Goal: Obtain resource: Download file/media

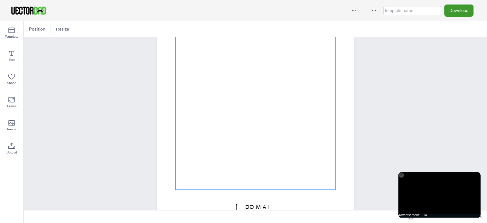
scroll to position [101, 0]
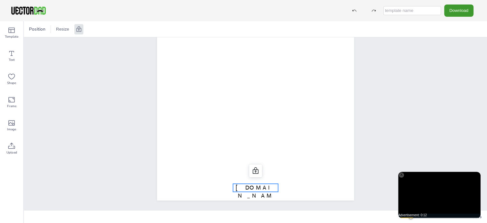
click at [270, 191] on p "[DOMAIN_NAME]" at bounding box center [255, 196] width 45 height 24
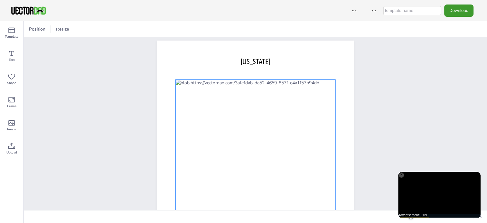
scroll to position [5, 0]
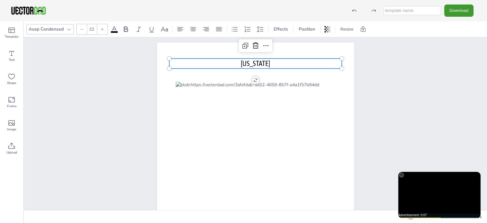
click at [259, 67] on span "[US_STATE]" at bounding box center [255, 63] width 29 height 8
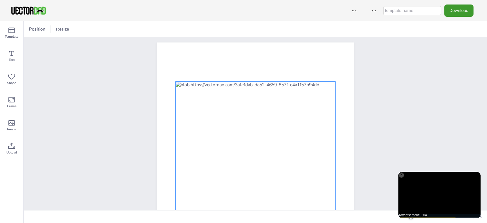
click at [258, 104] on div at bounding box center [255, 174] width 160 height 185
click at [416, 11] on input "text" at bounding box center [412, 10] width 58 height 9
type input "MI County Map"
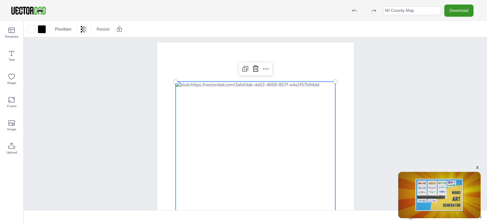
click at [465, 12] on button "Download" at bounding box center [458, 11] width 29 height 12
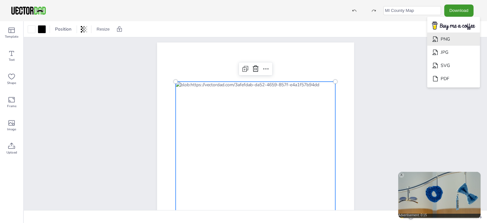
click at [457, 40] on li "PNG" at bounding box center [453, 39] width 53 height 13
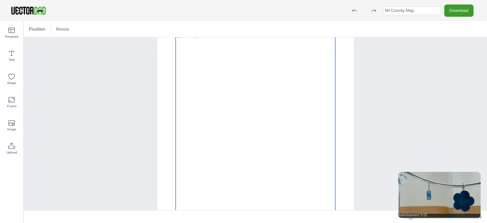
scroll to position [69, 0]
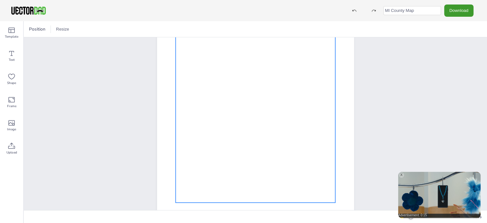
click at [278, 75] on div at bounding box center [255, 109] width 160 height 185
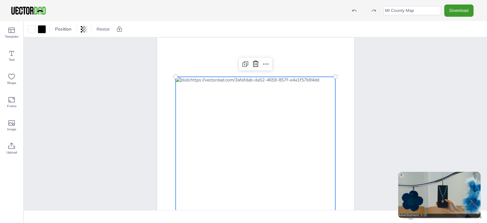
scroll to position [5, 0]
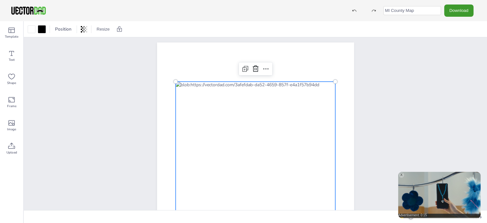
click at [239, 92] on div at bounding box center [255, 174] width 160 height 185
click at [263, 67] on icon at bounding box center [266, 69] width 8 height 8
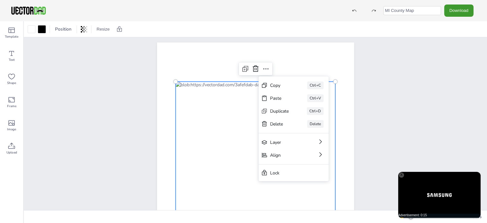
click at [389, 70] on div "Copy Ctrl+C Paste Ctrl+V Duplicate Ctrl+D Delete Delete Layer Align Lock" at bounding box center [255, 170] width 463 height 274
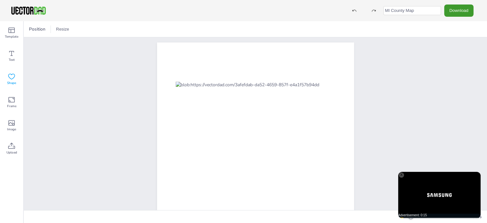
click at [18, 84] on div "Shape" at bounding box center [11, 79] width 23 height 23
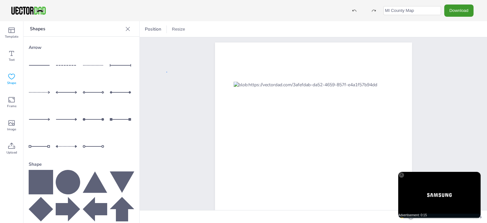
click at [167, 72] on div at bounding box center [313, 170] width 347 height 274
click at [126, 28] on icon at bounding box center [128, 29] width 4 height 4
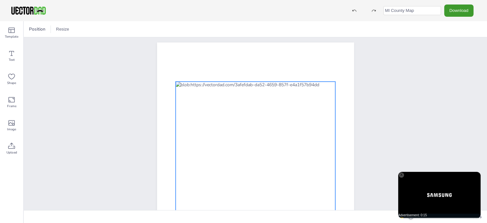
click at [271, 126] on div at bounding box center [255, 174] width 160 height 185
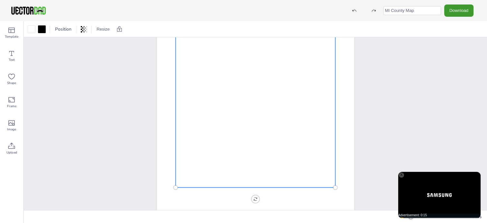
scroll to position [101, 0]
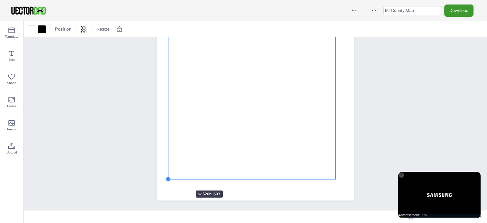
drag, startPoint x: 176, startPoint y: 170, endPoint x: 176, endPoint y: 179, distance: 8.7
click at [176, 179] on div at bounding box center [255, 73] width 197 height 255
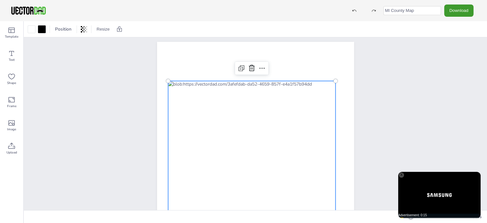
scroll to position [5, 0]
click at [16, 34] on span "Template" at bounding box center [12, 36] width 14 height 5
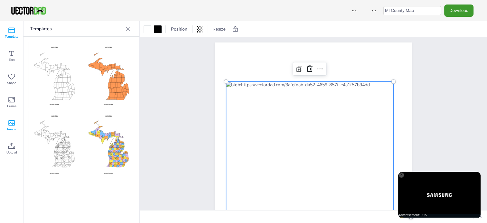
click at [13, 124] on icon at bounding box center [11, 122] width 6 height 5
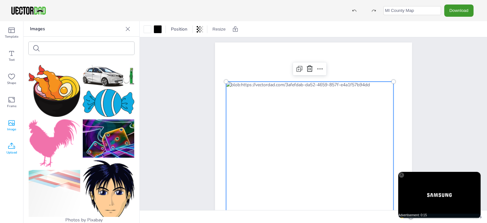
click at [16, 143] on div "Upload" at bounding box center [11, 148] width 23 height 23
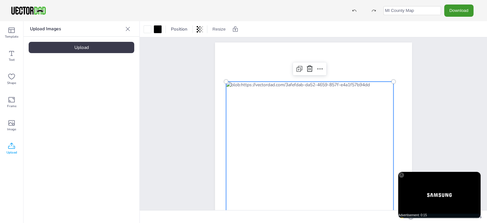
click at [127, 29] on icon at bounding box center [128, 29] width 6 height 6
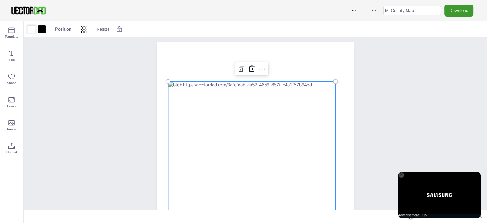
click at [32, 32] on div at bounding box center [32, 29] width 8 height 8
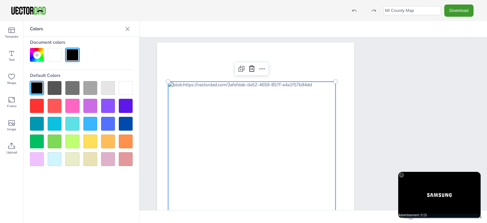
click at [55, 55] on div at bounding box center [55, 55] width 14 height 14
click at [129, 28] on icon at bounding box center [127, 29] width 6 height 6
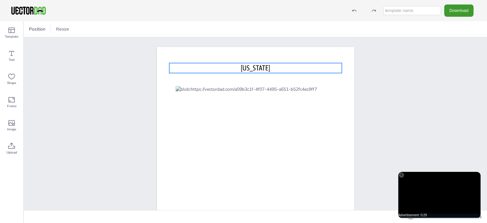
click at [253, 67] on span "[US_STATE]" at bounding box center [255, 68] width 29 height 8
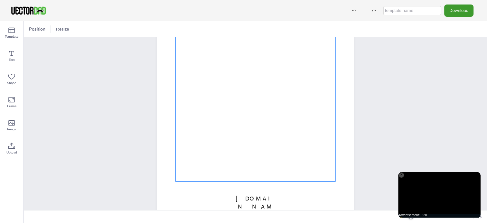
scroll to position [101, 0]
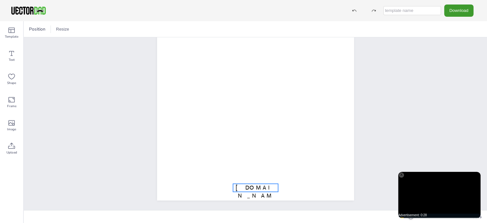
click at [261, 189] on span "[DOMAIN_NAME]" at bounding box center [255, 195] width 40 height 23
click at [434, 7] on input "text" at bounding box center [412, 10] width 58 height 9
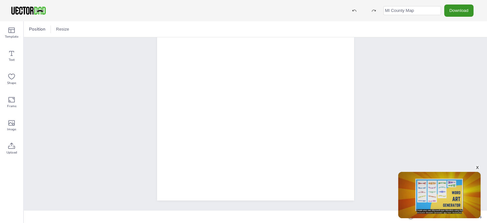
type input "MI County Map"
click at [456, 11] on button "Download" at bounding box center [458, 11] width 29 height 12
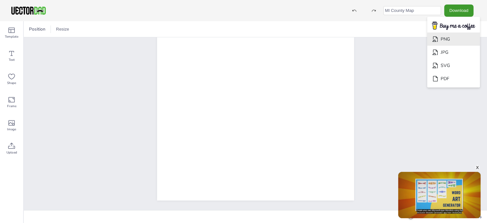
click at [455, 36] on li "PNG" at bounding box center [453, 39] width 53 height 13
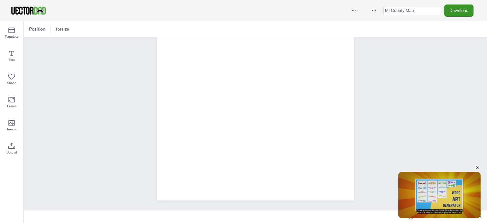
click at [462, 10] on button "Download" at bounding box center [458, 11] width 29 height 12
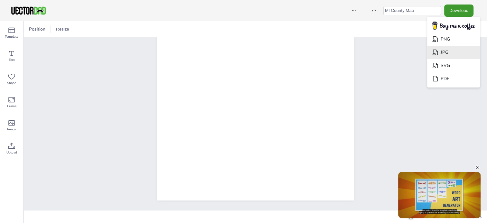
click at [460, 50] on li "JPG" at bounding box center [453, 52] width 53 height 13
